Goal: Find specific page/section: Find specific page/section

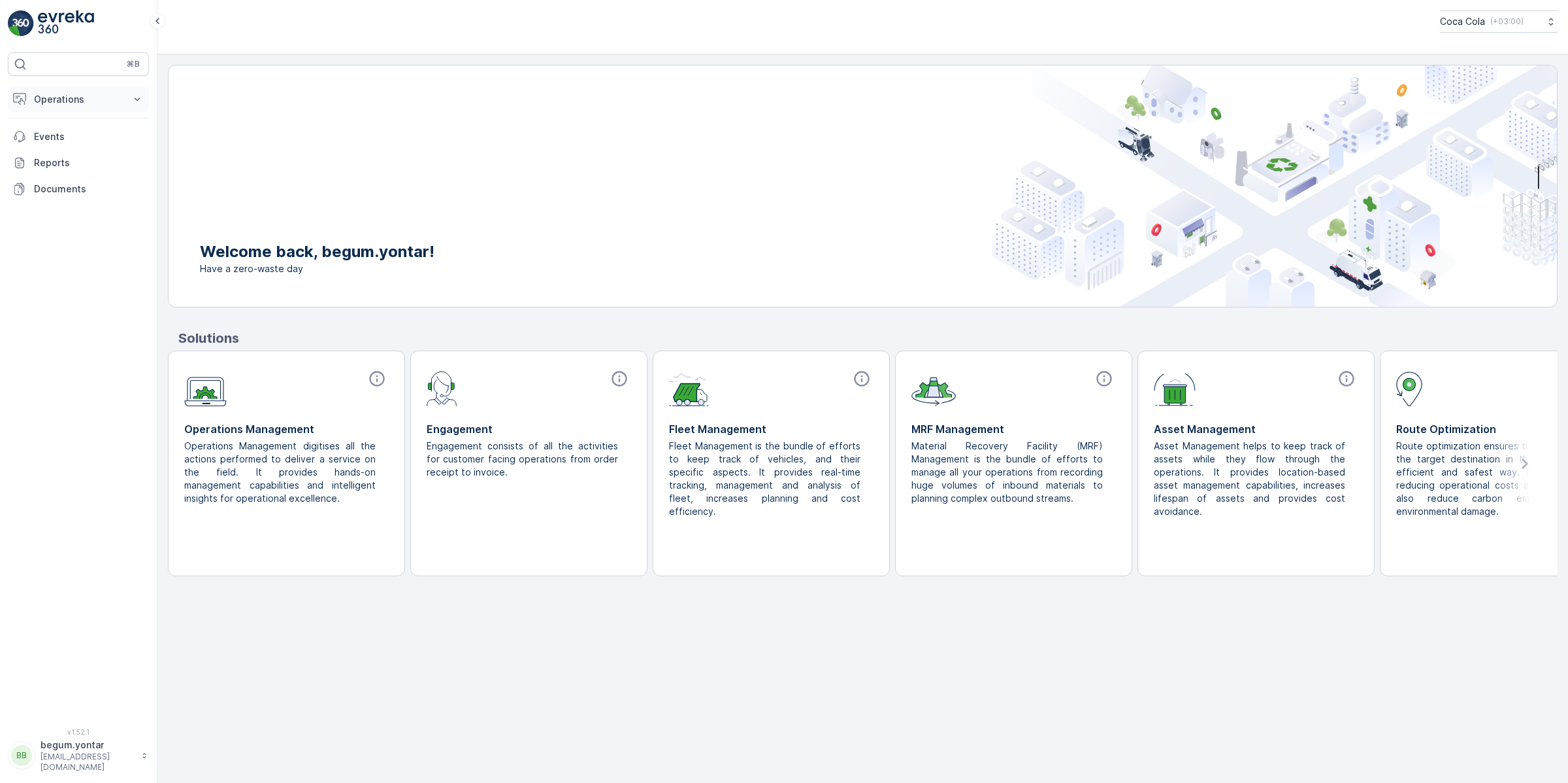
click at [124, 101] on button "Operations" at bounding box center [79, 99] width 141 height 26
click at [126, 131] on link "Planning" at bounding box center [89, 140] width 121 height 19
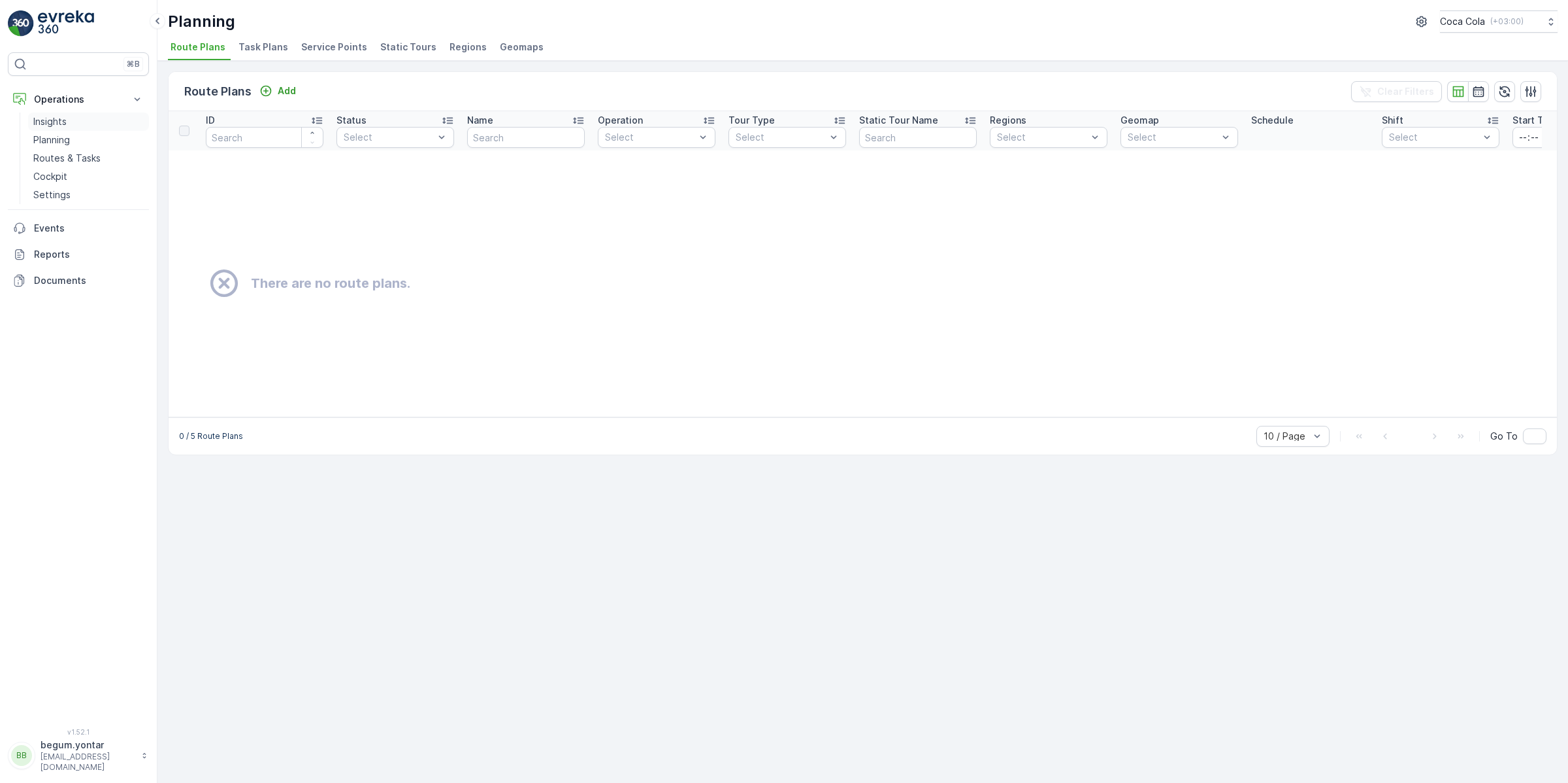
click at [115, 117] on link "Insights" at bounding box center [89, 121] width 121 height 19
